Goal: Transaction & Acquisition: Purchase product/service

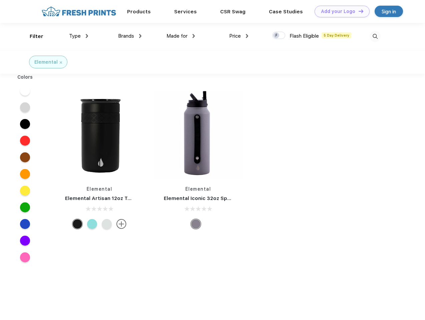
click at [340, 11] on link "Add your Logo Design Tool" at bounding box center [342, 12] width 55 height 12
click at [0, 0] on div "Design Tool" at bounding box center [0, 0] width 0 height 0
click at [358, 11] on link "Add your Logo Design Tool" at bounding box center [342, 12] width 55 height 12
click at [32, 36] on div "Filter" at bounding box center [37, 37] width 14 height 8
click at [79, 36] on span "Type" at bounding box center [75, 36] width 12 height 6
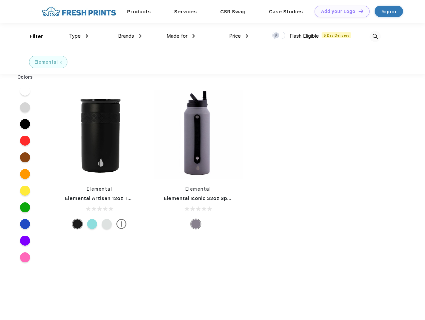
click at [130, 36] on span "Brands" at bounding box center [126, 36] width 16 height 6
click at [181, 36] on span "Made for" at bounding box center [177, 36] width 21 height 6
click at [239, 36] on span "Price" at bounding box center [235, 36] width 12 height 6
click at [279, 36] on div at bounding box center [278, 35] width 13 height 7
click at [277, 36] on input "checkbox" at bounding box center [274, 33] width 4 height 4
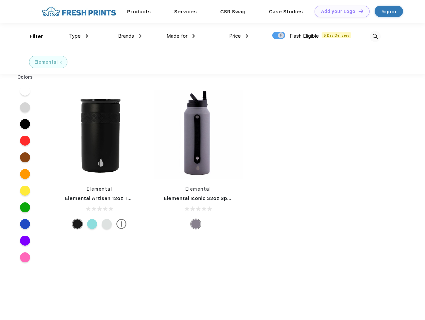
click at [375, 36] on img at bounding box center [375, 36] width 11 height 11
